Goal: Navigation & Orientation: Find specific page/section

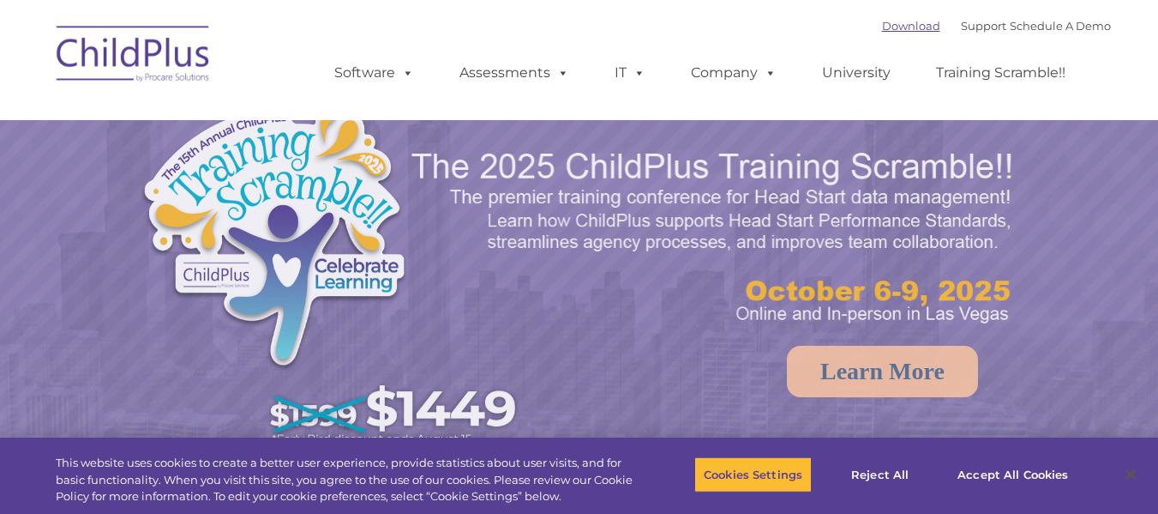
select select "MEDIUM"
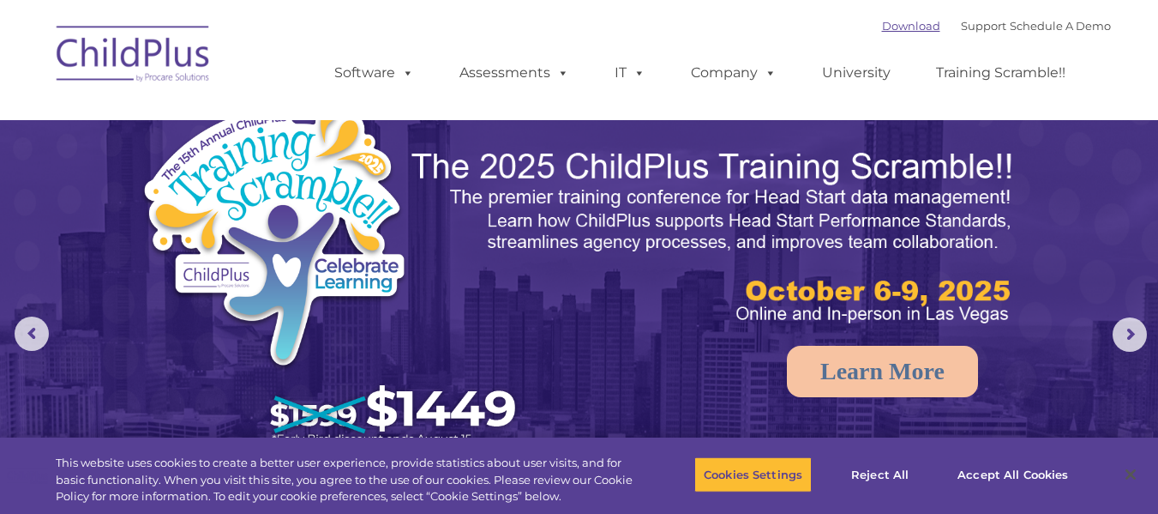
click at [885, 29] on link "Download" at bounding box center [911, 26] width 58 height 14
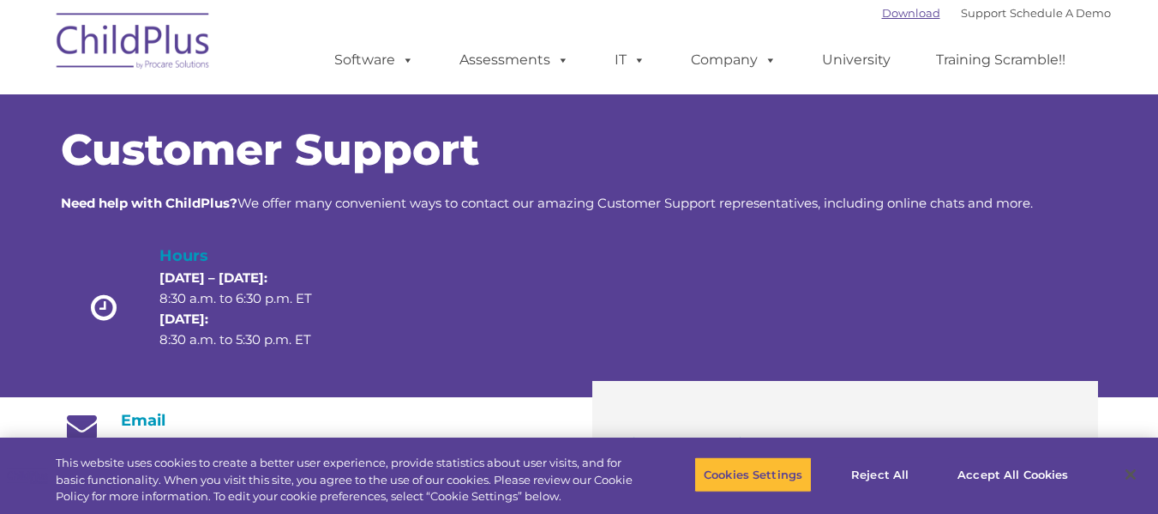
click at [882, 13] on link "Download" at bounding box center [911, 13] width 58 height 14
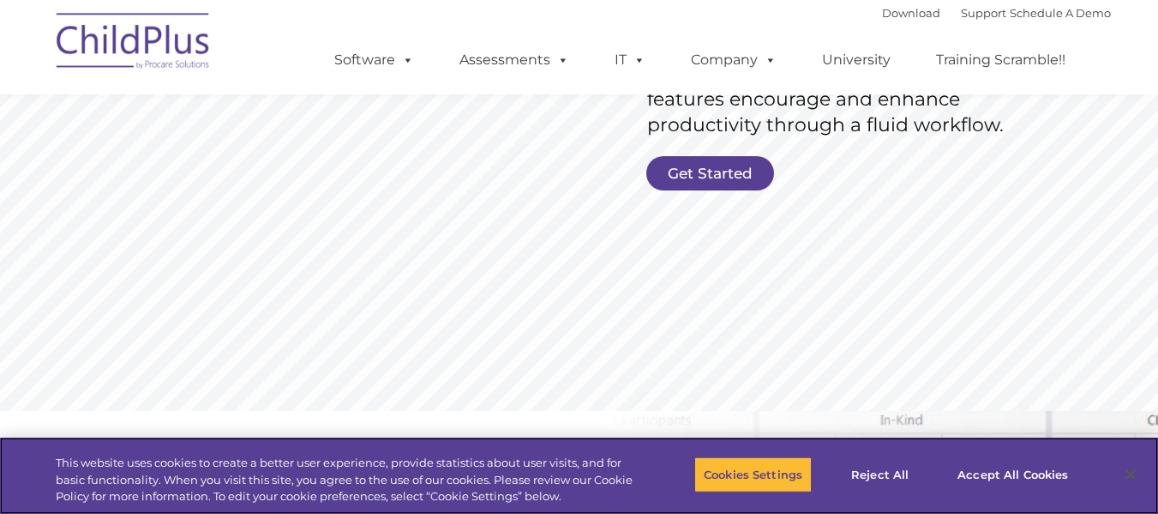
scroll to position [422, 0]
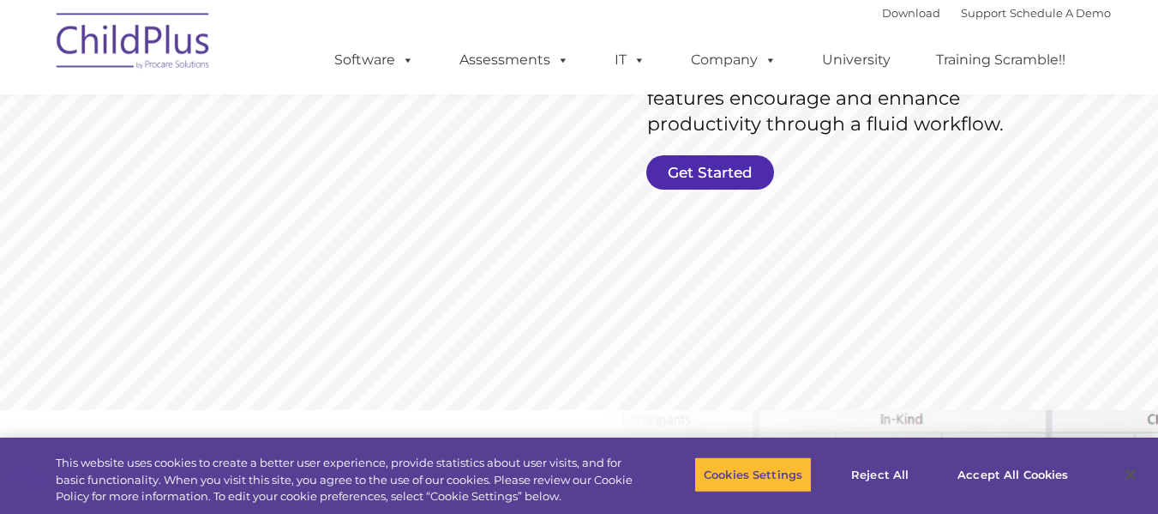
click at [727, 182] on link "Get Started" at bounding box center [710, 172] width 128 height 34
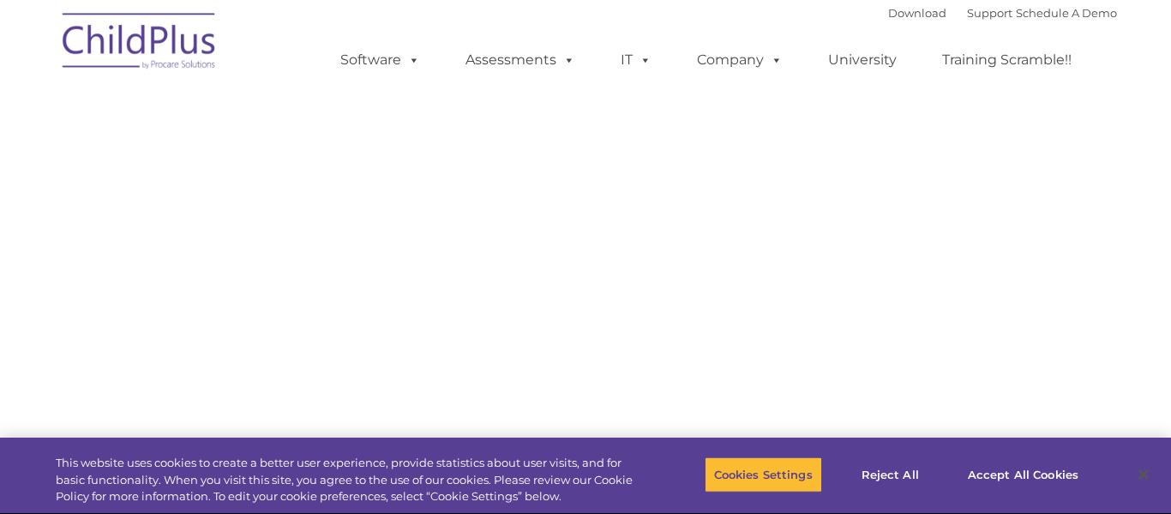
type input ""
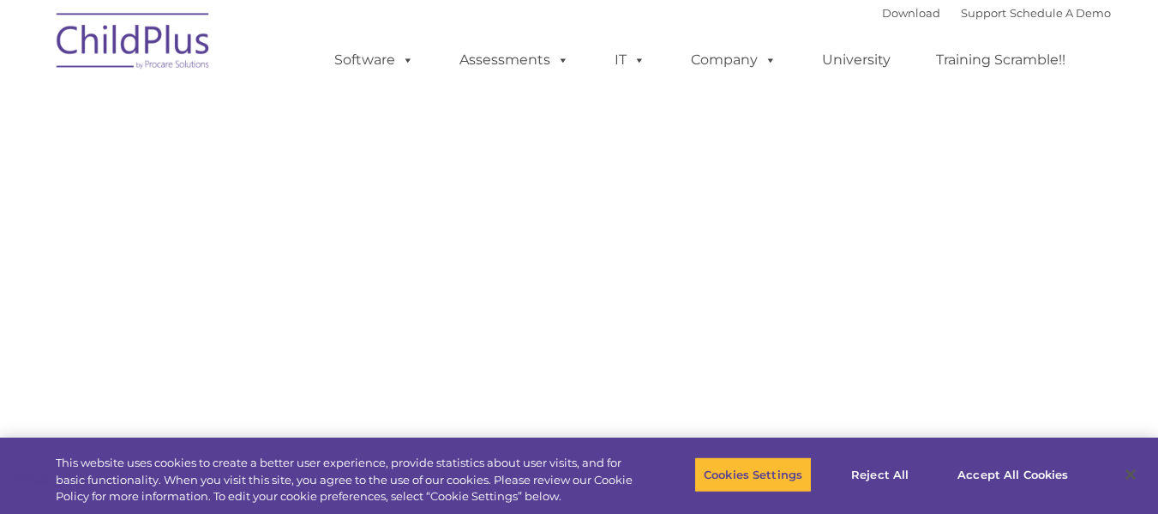
select select "MEDIUM"
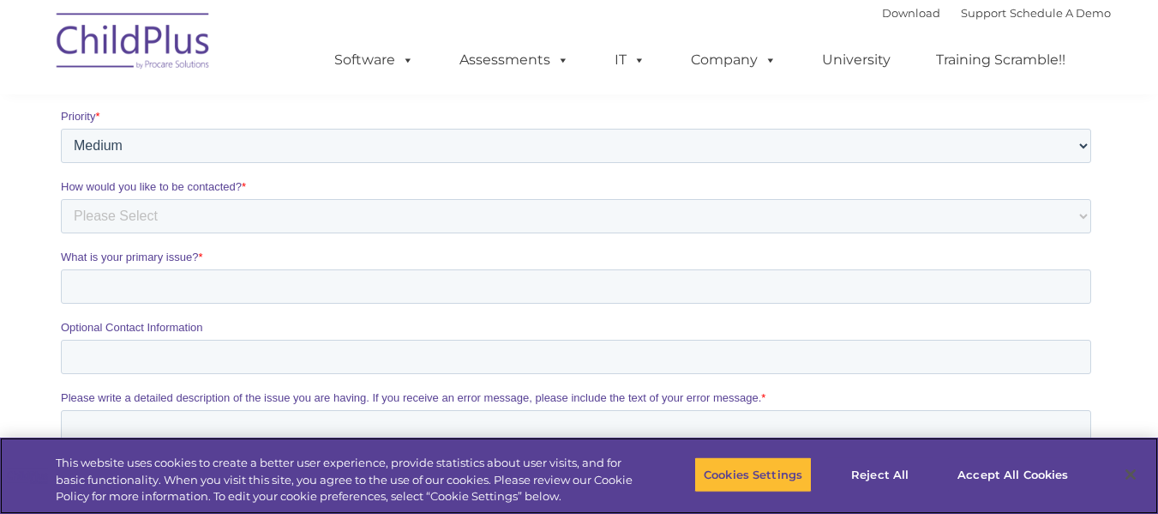
scroll to position [514, 0]
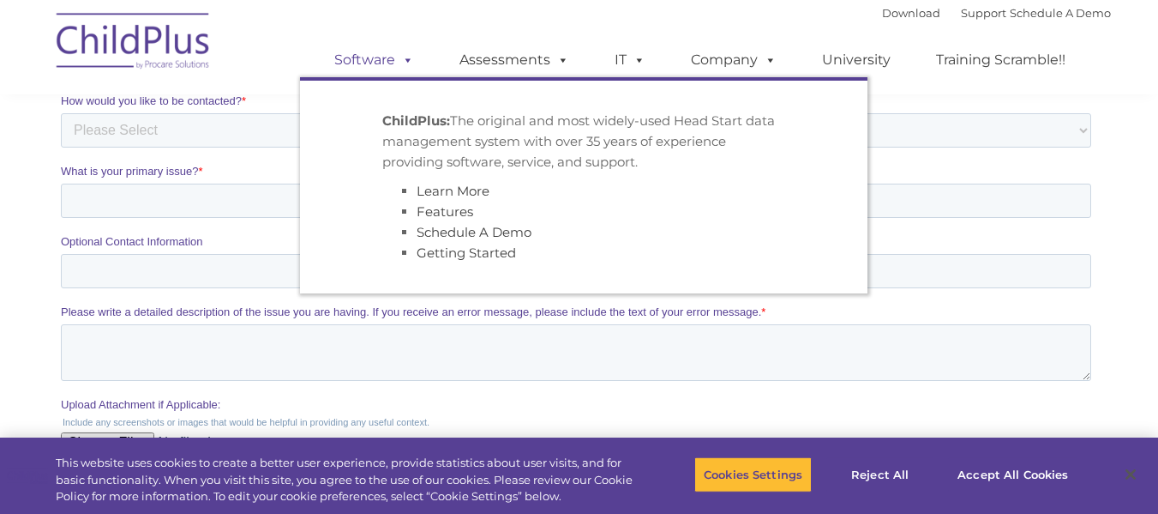
click at [360, 57] on link "Software" at bounding box center [374, 60] width 114 height 34
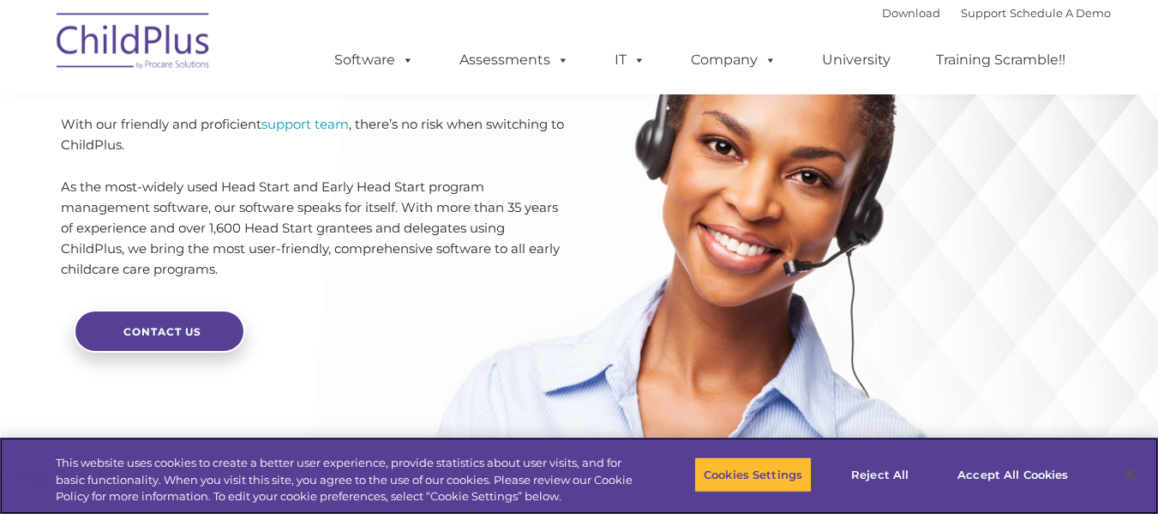
scroll to position [3889, 0]
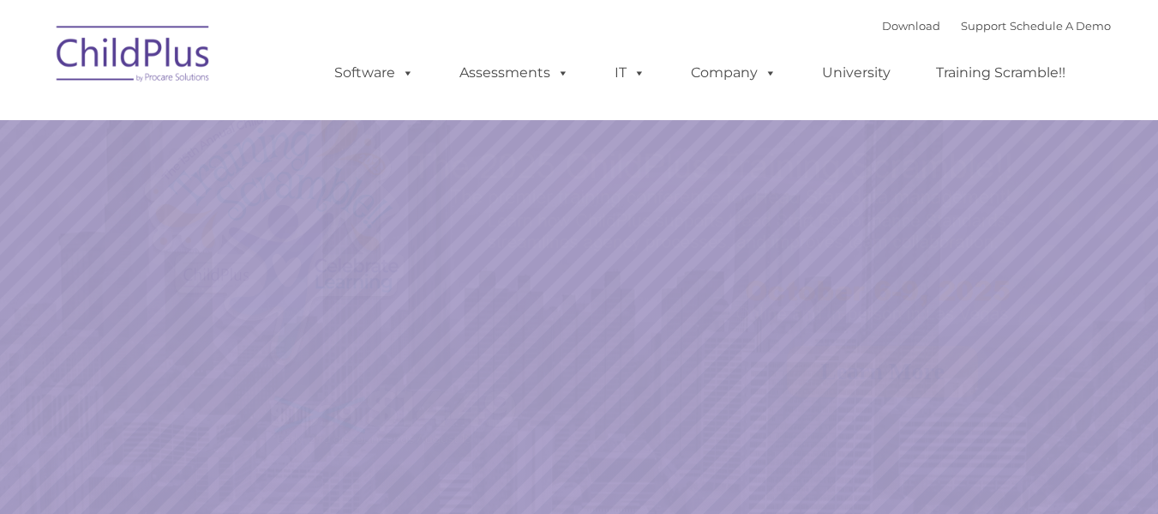
select select "MEDIUM"
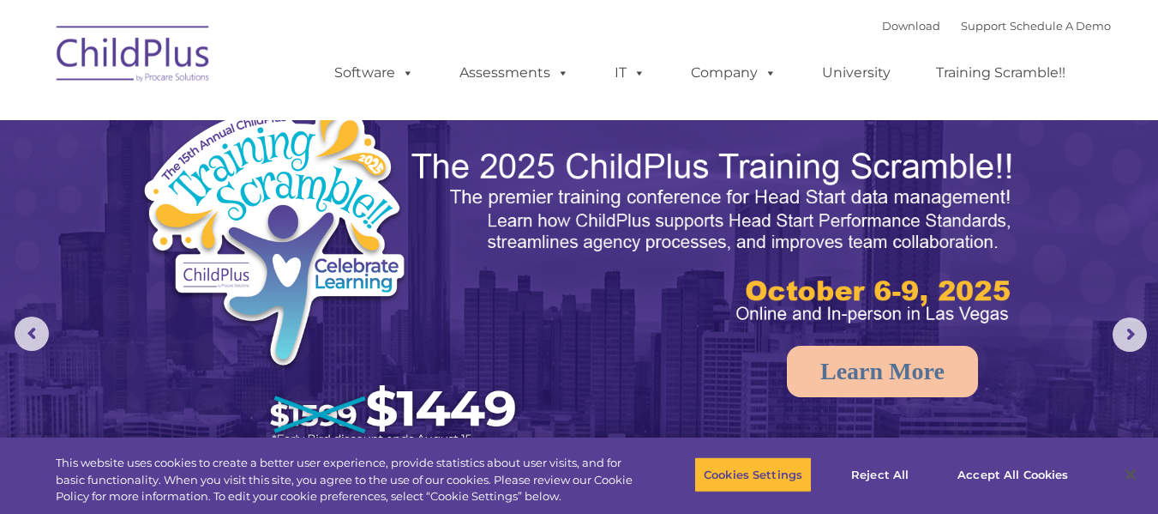
click at [400, 91] on ul "Software ChildPlus: The original and most widely-used Head Start data managemen…" at bounding box center [705, 73] width 811 height 69
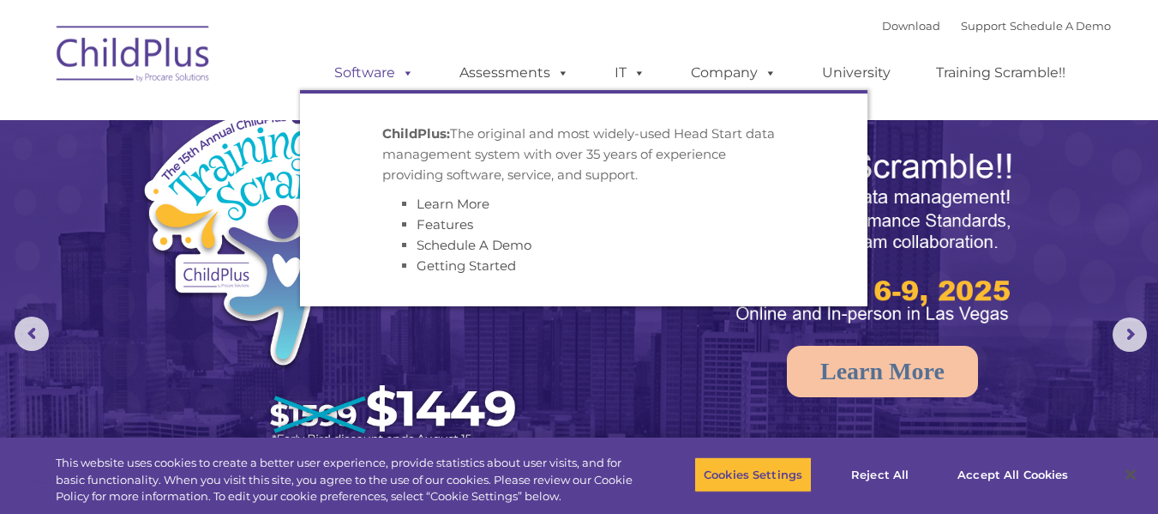
click at [396, 70] on span at bounding box center [404, 72] width 19 height 16
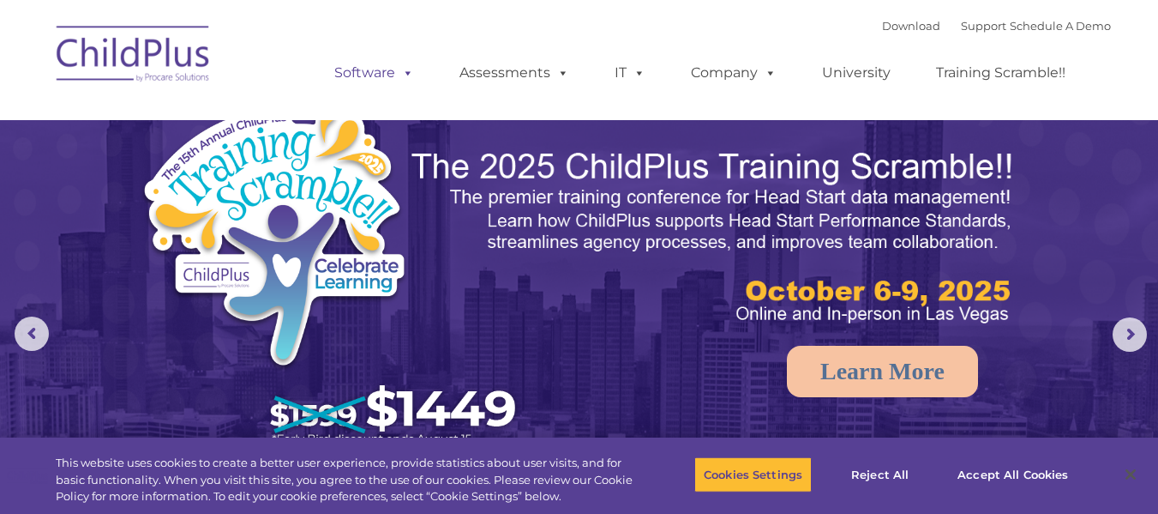
click at [396, 70] on span at bounding box center [404, 72] width 19 height 16
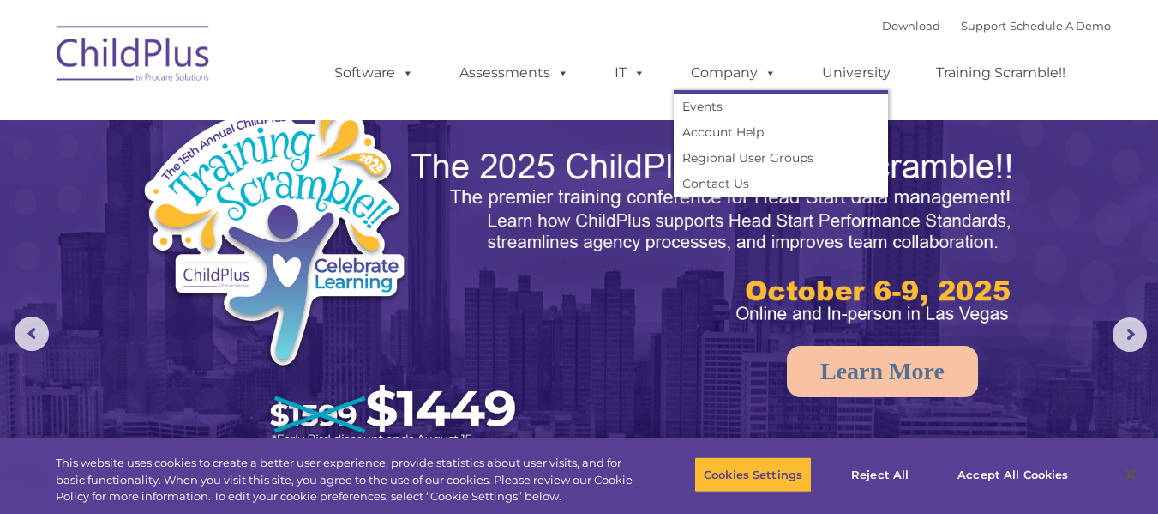
click at [720, 28] on div "Download Support | Schedule A Demo  MENU MENU Software ChildPlus: The original…" at bounding box center [705, 60] width 811 height 94
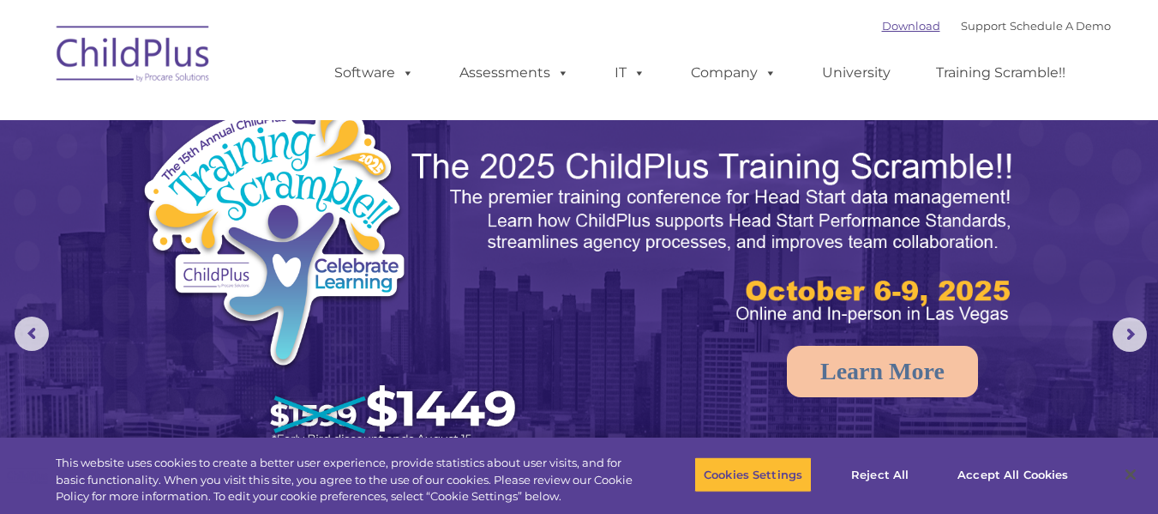
click at [885, 32] on link "Download" at bounding box center [911, 26] width 58 height 14
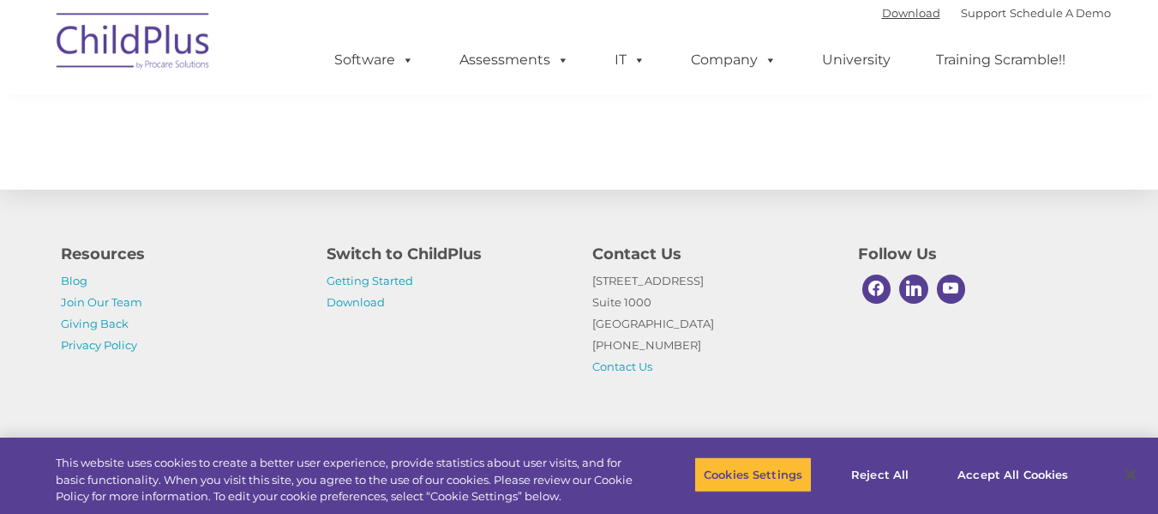
scroll to position [2033, 0]
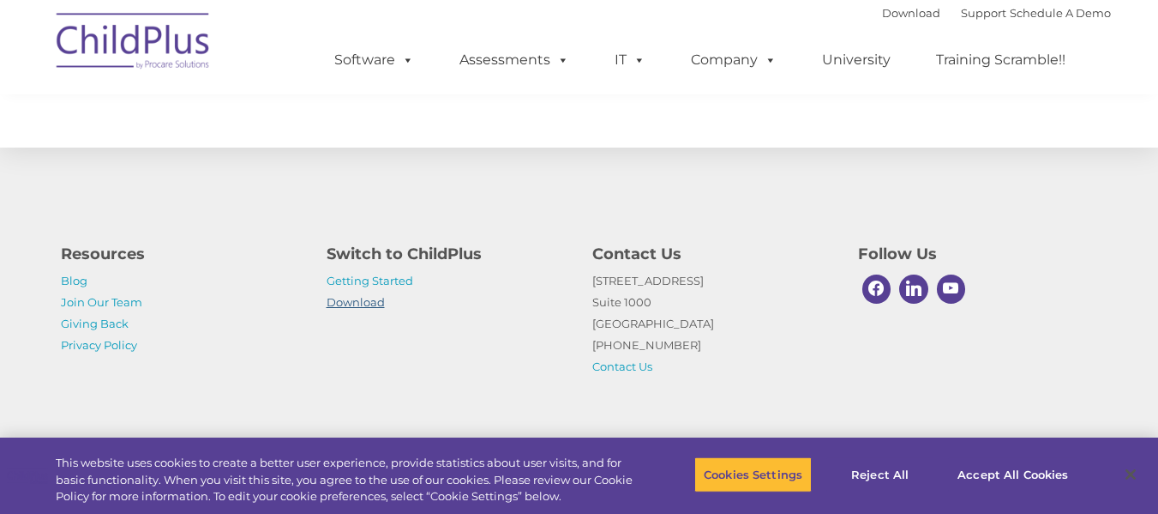
click at [368, 305] on link "Download" at bounding box center [356, 302] width 58 height 14
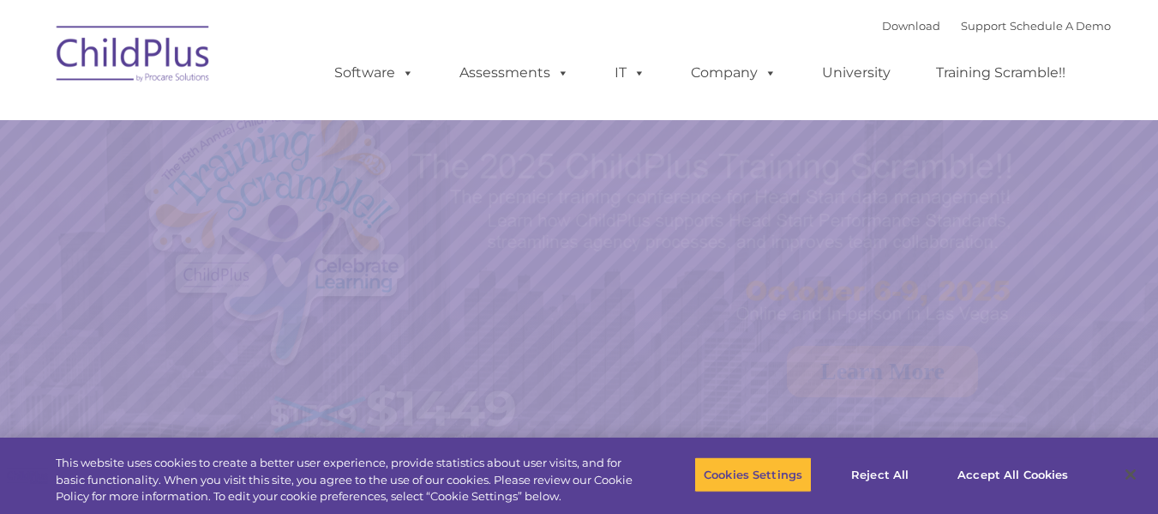
select select "MEDIUM"
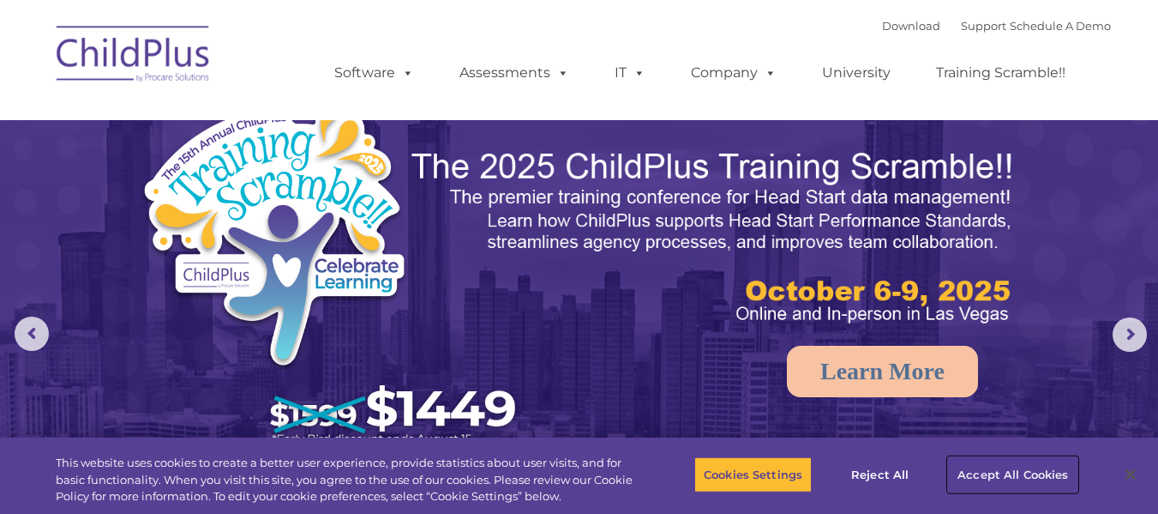
click at [978, 466] on button "Accept All Cookies" at bounding box center [1012, 474] width 129 height 36
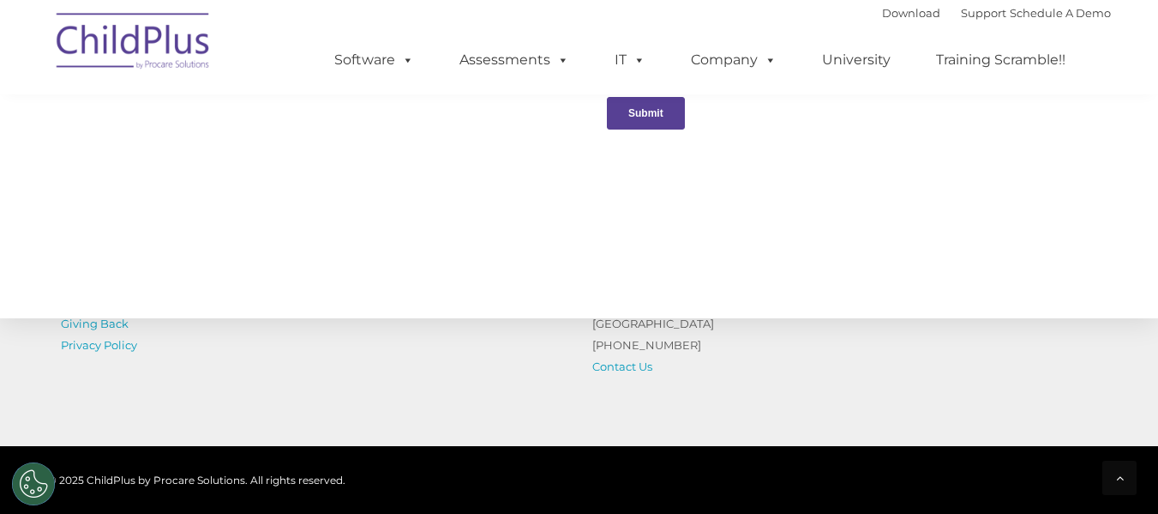
scroll to position [2033, 0]
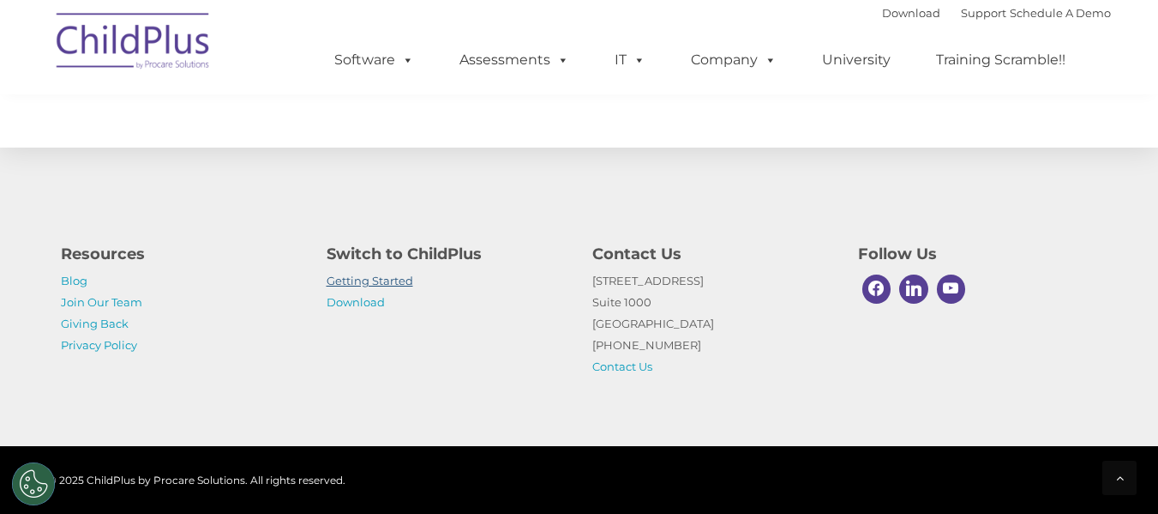
click at [370, 279] on link "Getting Started" at bounding box center [370, 280] width 87 height 14
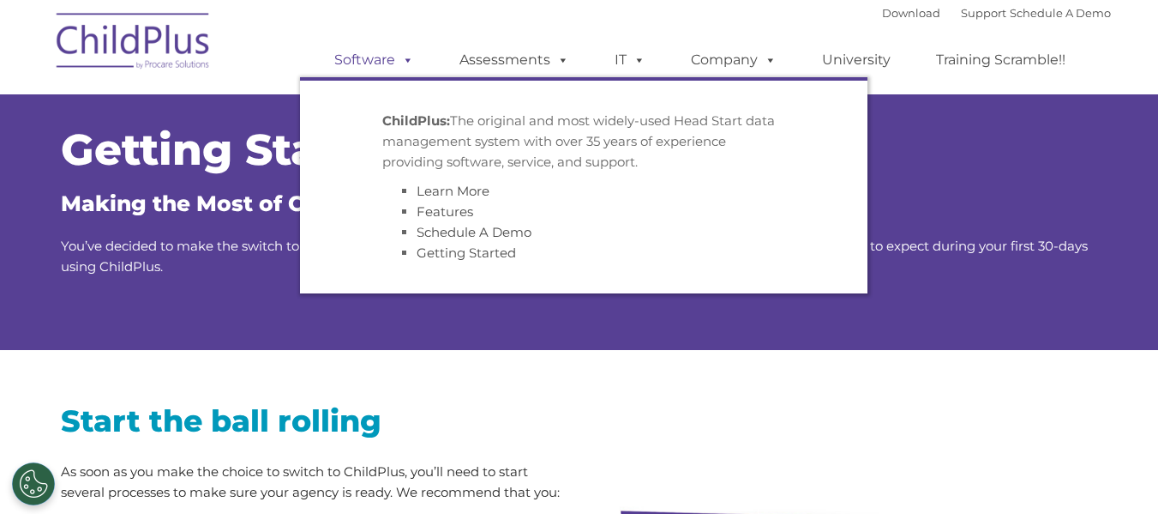
click at [393, 54] on link "Software" at bounding box center [374, 60] width 114 height 34
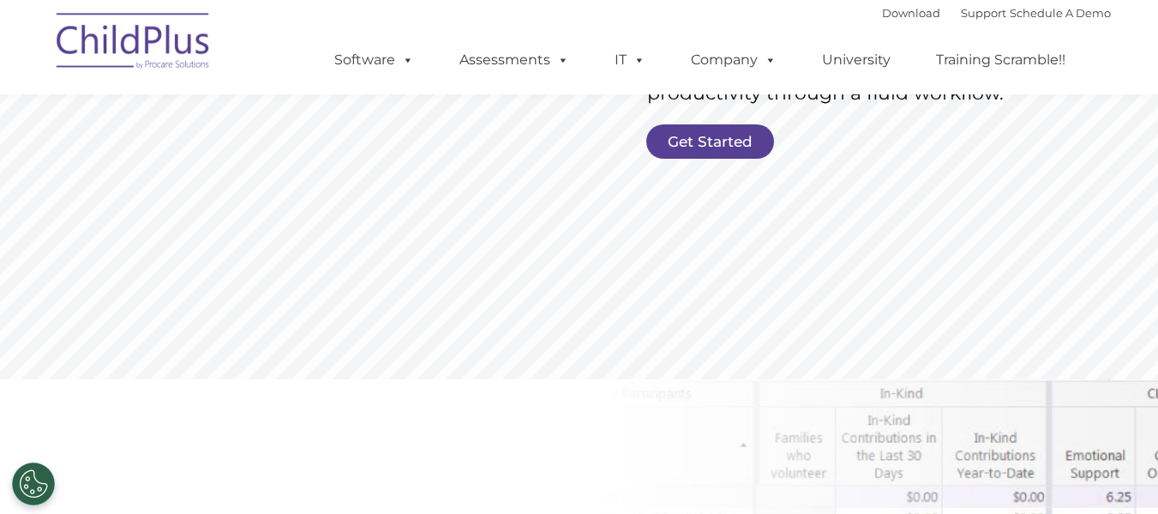
scroll to position [437, 0]
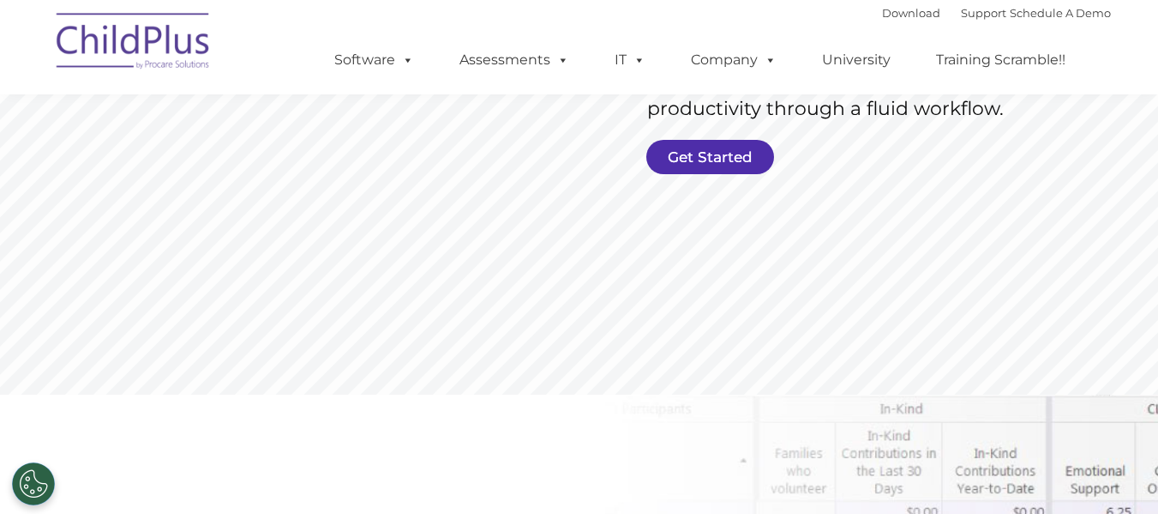
click at [680, 159] on link "Get Started" at bounding box center [710, 157] width 128 height 34
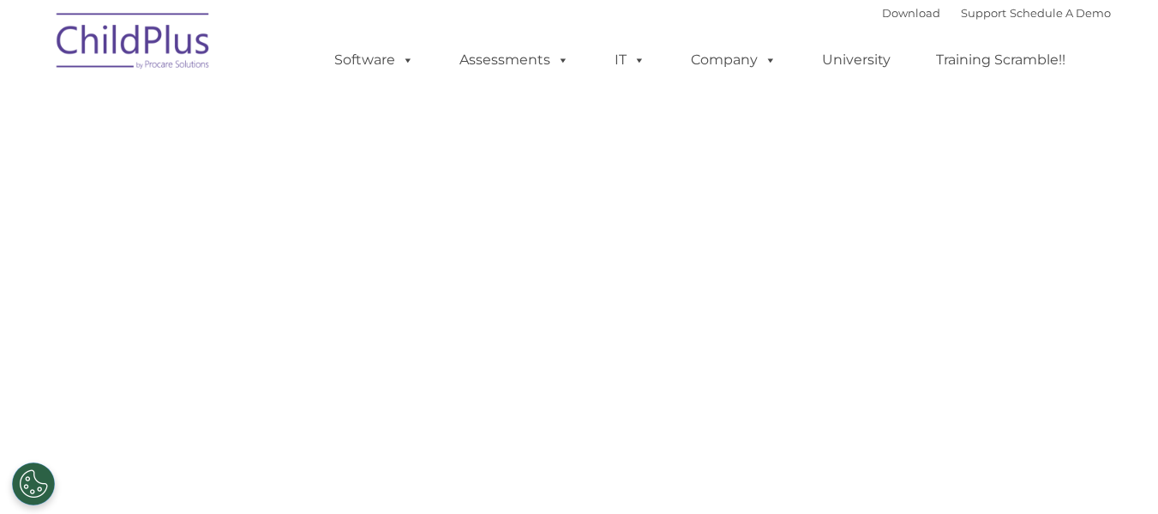
select select "MEDIUM"
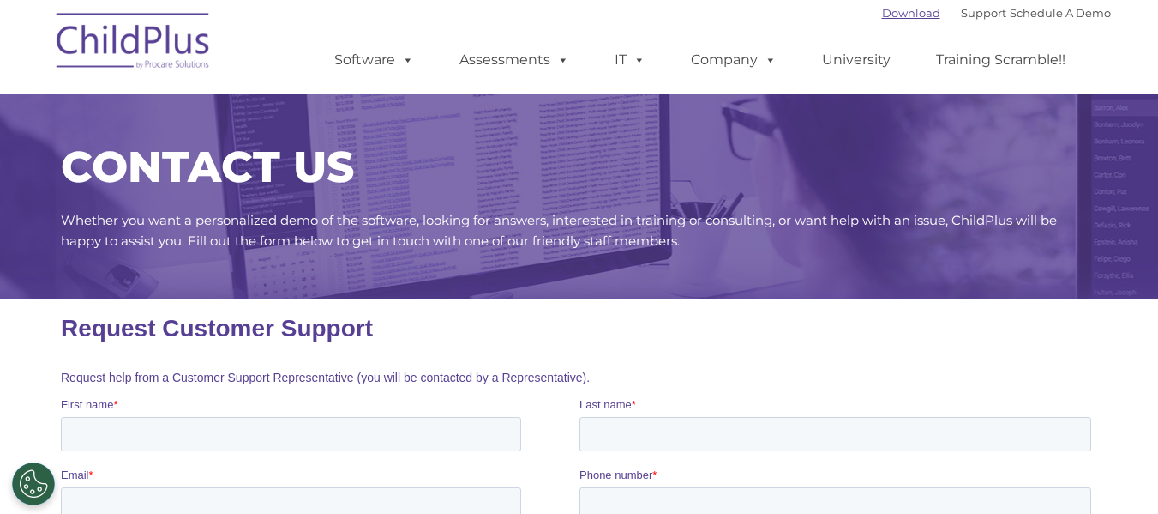
click at [888, 11] on link "Download" at bounding box center [911, 13] width 58 height 14
